Goal: Information Seeking & Learning: Learn about a topic

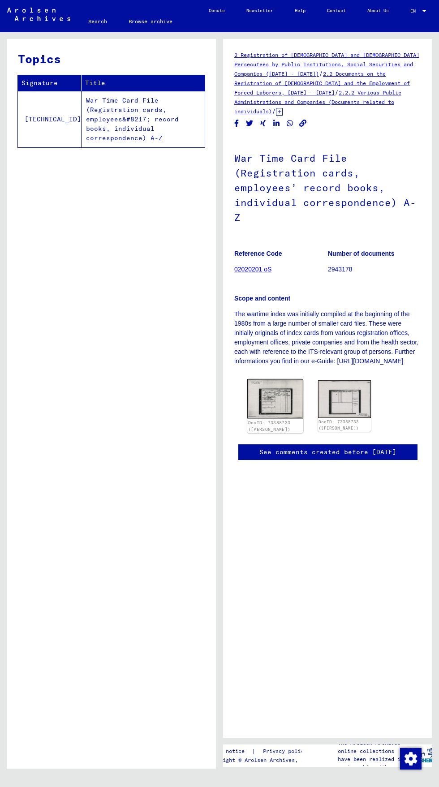
click at [279, 419] on img at bounding box center [275, 399] width 56 height 40
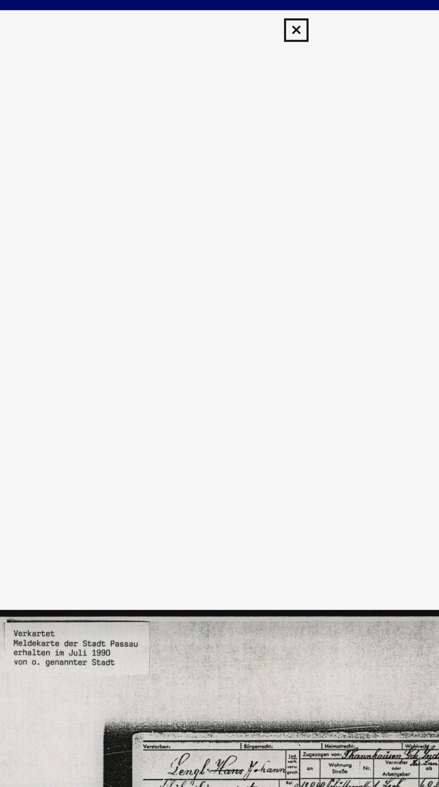
click at [218, 17] on icon at bounding box center [219, 13] width 10 height 11
